Goal: Task Accomplishment & Management: Manage account settings

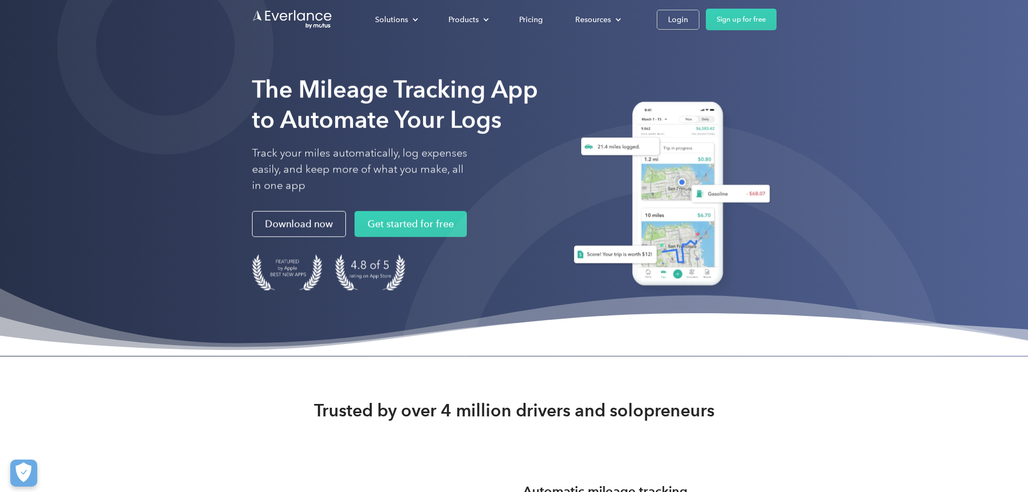
click at [776, 31] on div "Solutions For companies Easy vehicle reimbursements For self-employed Maximize …" at bounding box center [514, 19] width 524 height 39
click at [688, 22] on div "Login" at bounding box center [678, 19] width 20 height 13
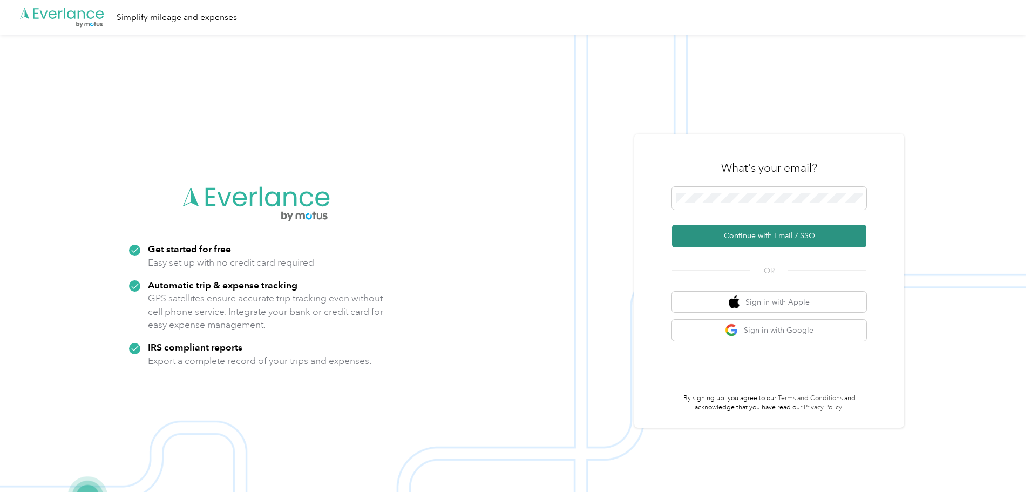
click at [744, 233] on button "Continue with Email / SSO" at bounding box center [769, 235] width 194 height 23
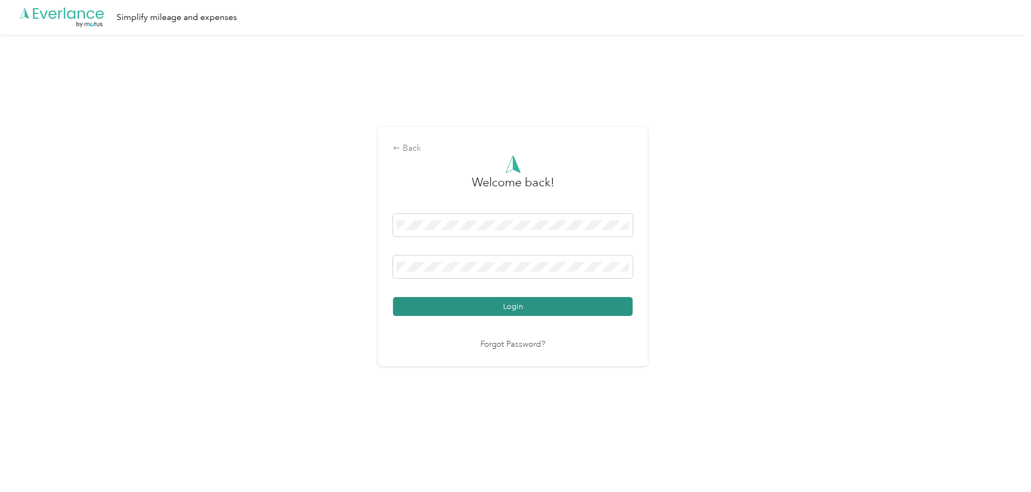
click at [522, 311] on button "Login" at bounding box center [513, 306] width 240 height 19
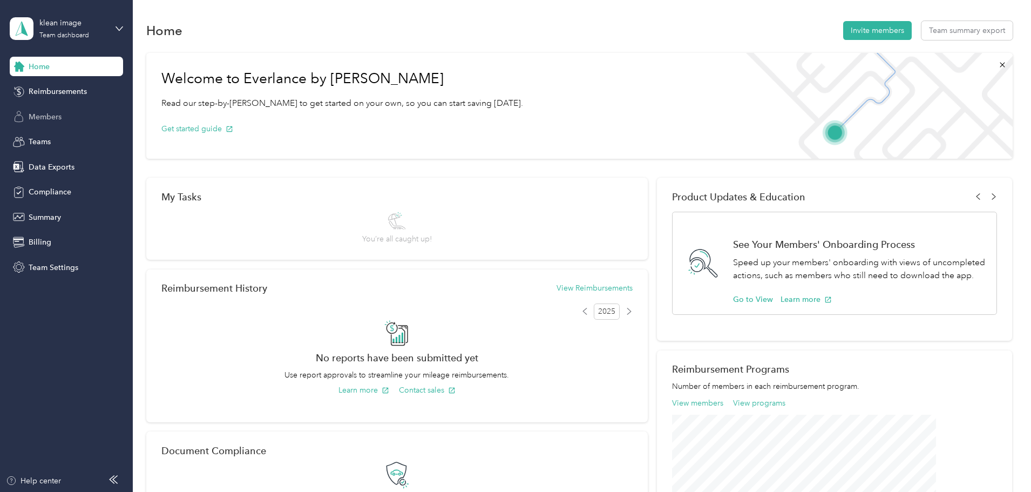
click at [54, 118] on span "Members" at bounding box center [45, 116] width 33 height 11
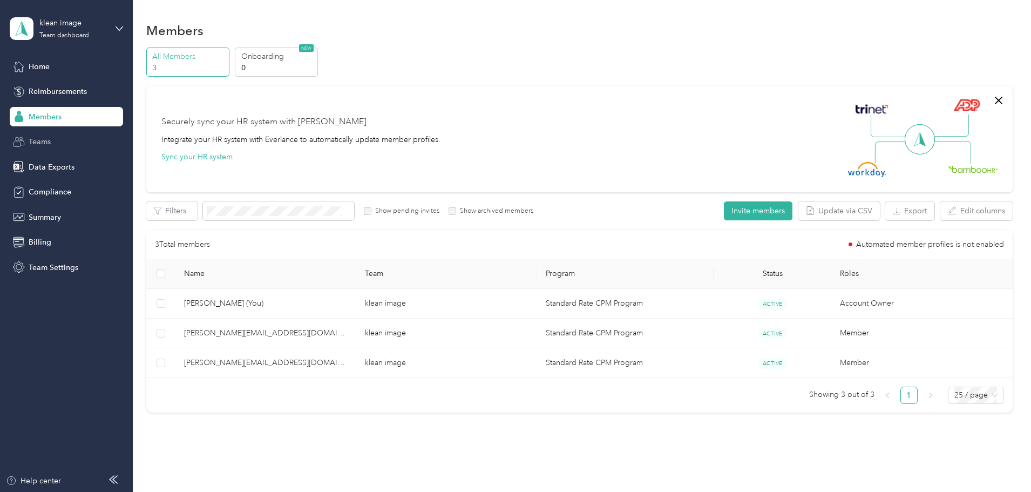
click at [51, 148] on div "Teams" at bounding box center [66, 141] width 113 height 19
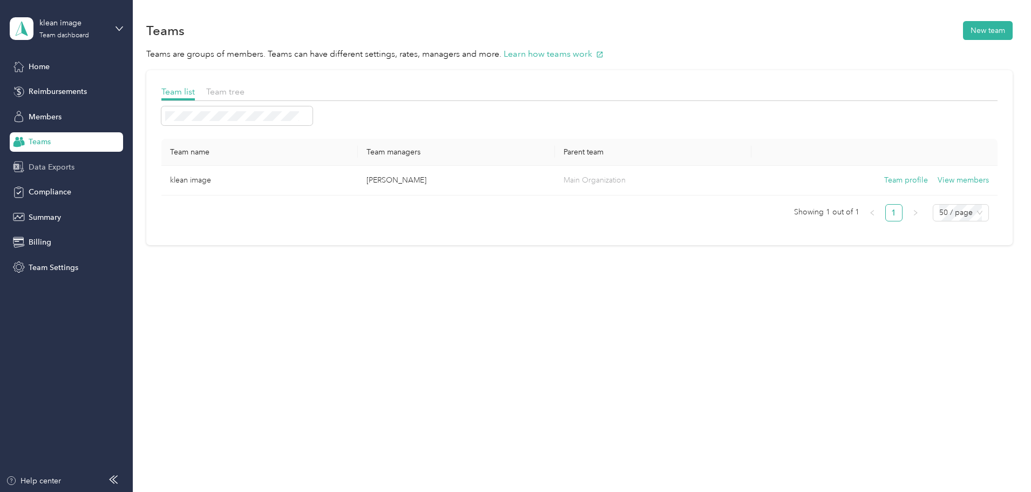
click at [76, 170] on div "Data Exports" at bounding box center [66, 166] width 113 height 19
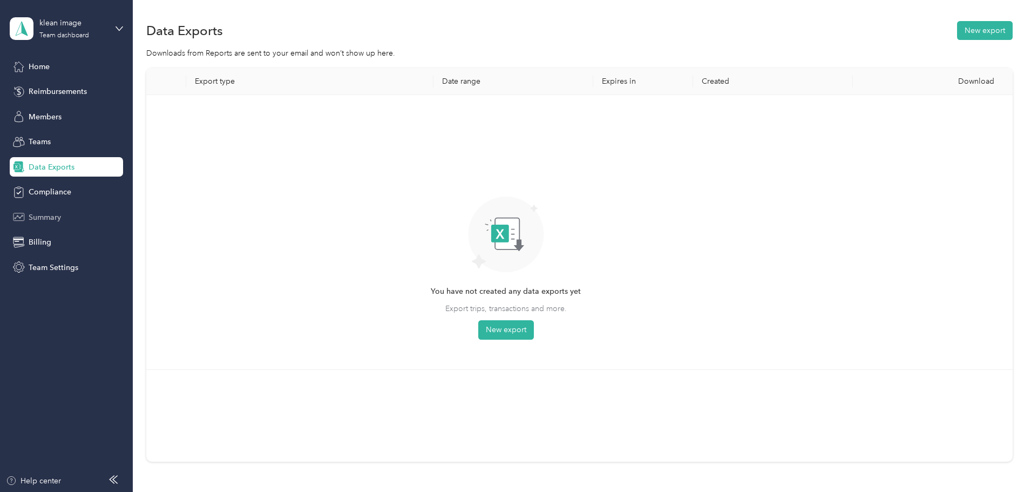
click at [62, 221] on div "Summary" at bounding box center [66, 216] width 113 height 19
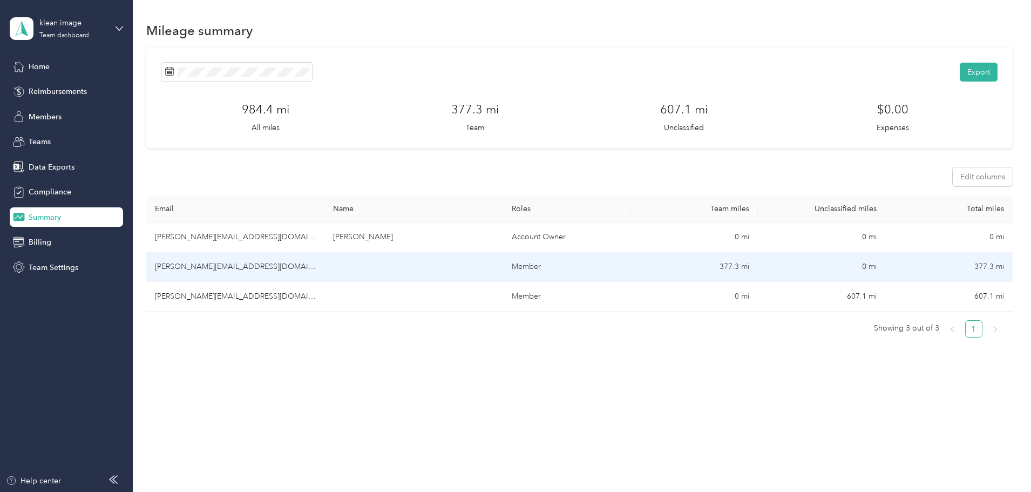
click at [489, 273] on td at bounding box center [413, 267] width 178 height 30
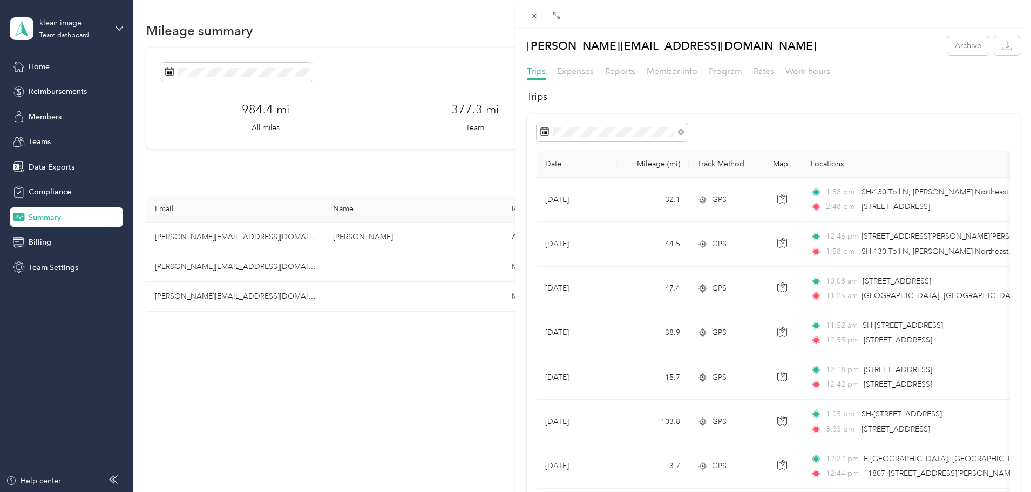
click at [294, 295] on div "sandy@kleanimage.com Archive Trips Expenses Reports Member info Program Rates W…" at bounding box center [515, 246] width 1031 height 492
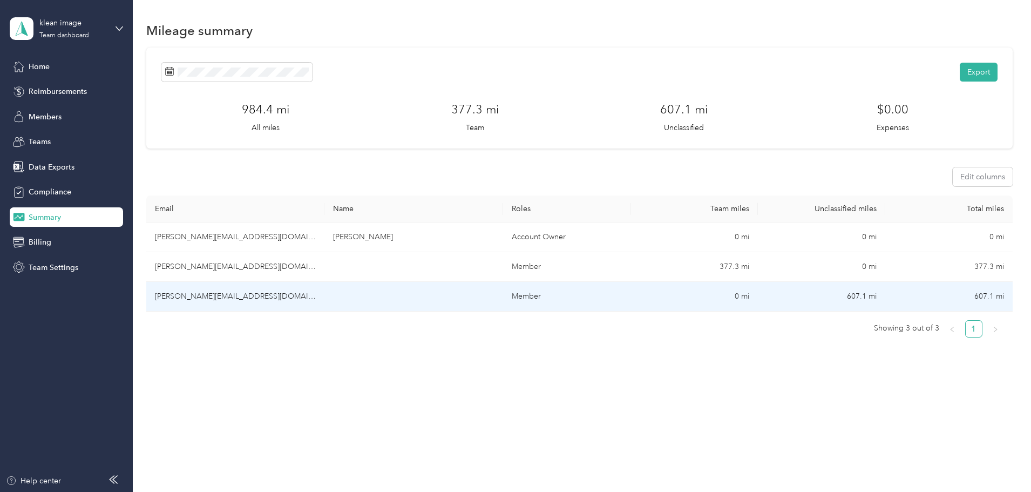
click at [290, 292] on td "ashley@kleanimage.com" at bounding box center [235, 297] width 178 height 30
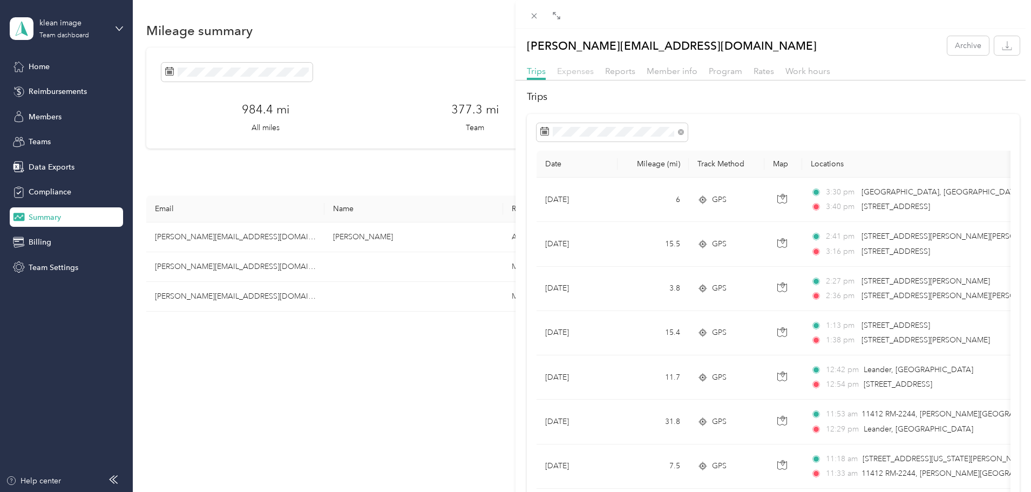
click at [574, 74] on span "Expenses" at bounding box center [575, 71] width 37 height 10
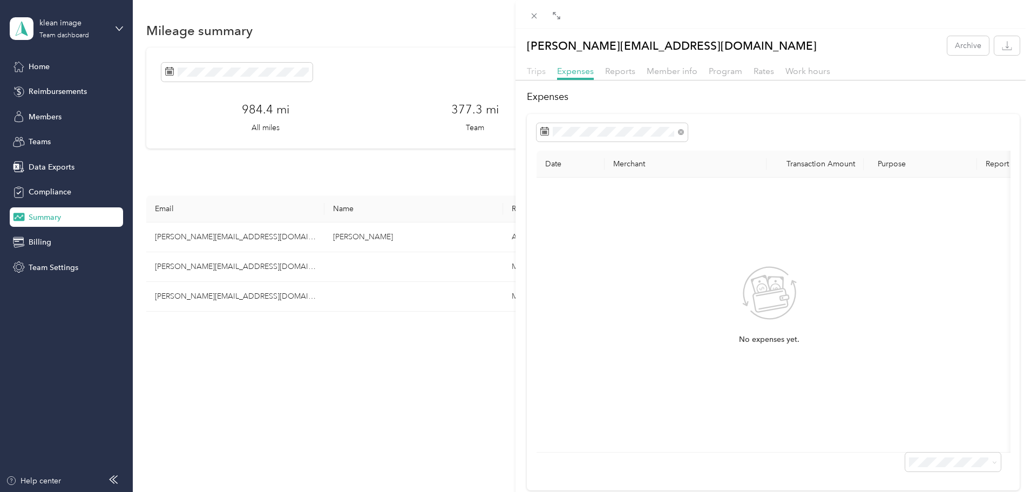
click at [543, 73] on span "Trips" at bounding box center [536, 71] width 19 height 10
